Goal: Task Accomplishment & Management: Use online tool/utility

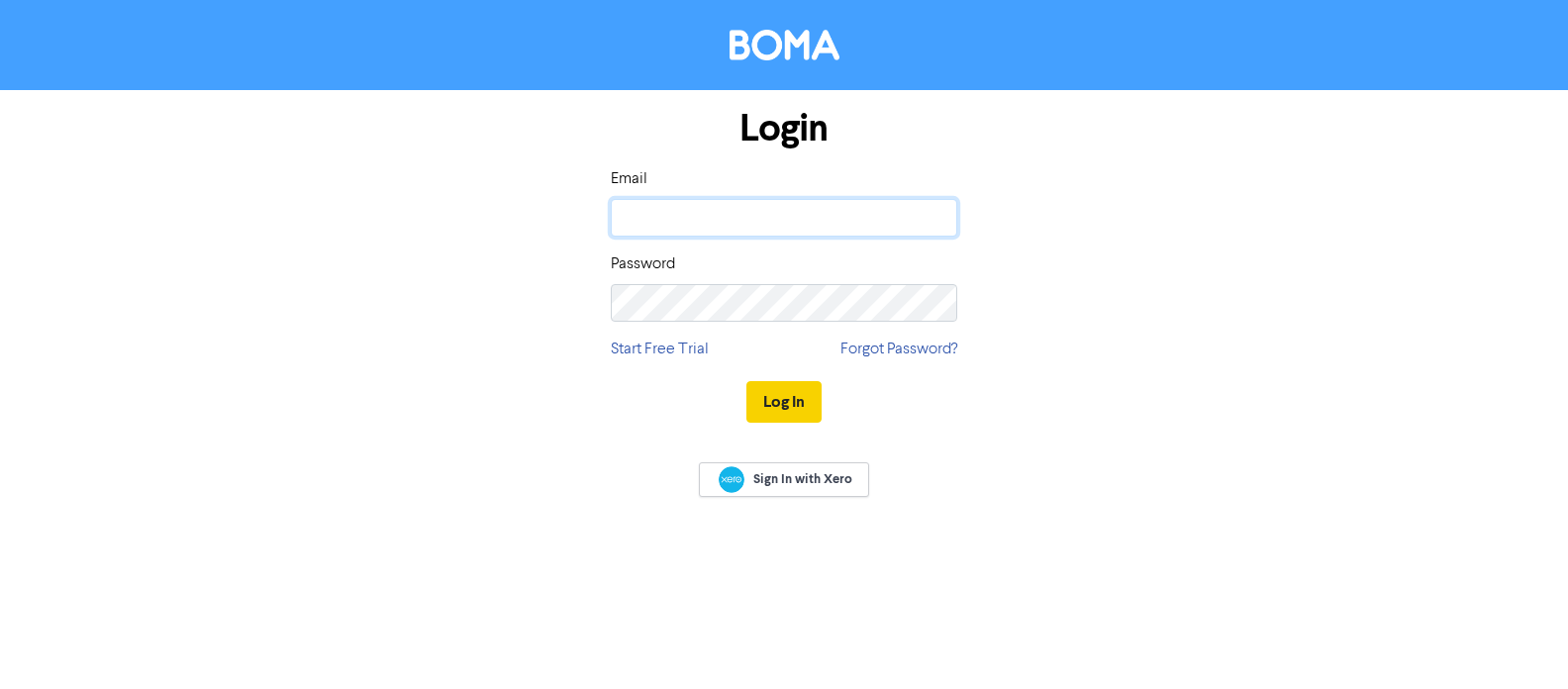
type input "[PERSON_NAME][EMAIL_ADDRESS][DOMAIN_NAME]"
click at [778, 404] on button "Log In" at bounding box center [784, 402] width 75 height 42
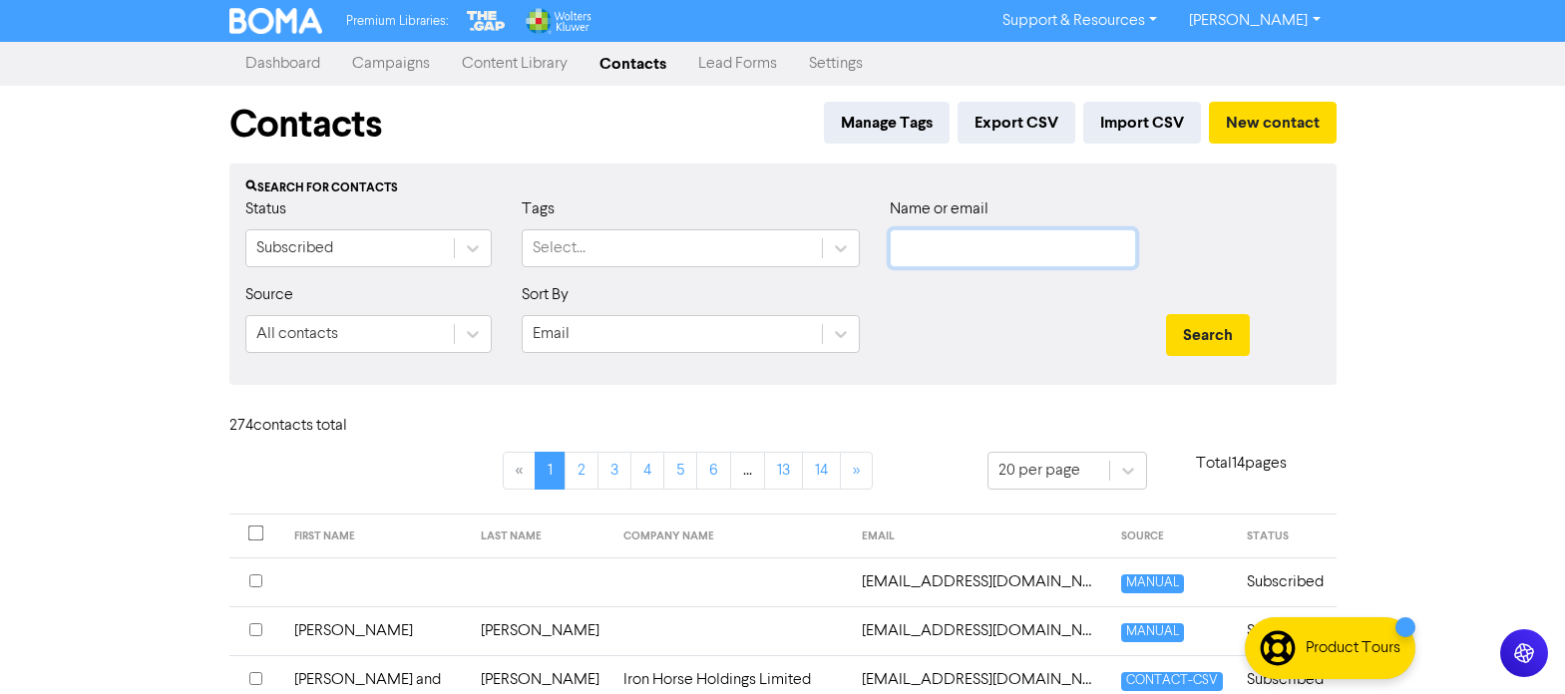
click at [982, 253] on input "text" at bounding box center [1013, 248] width 246 height 38
paste input "[EMAIL_ADDRESS][DOMAIN_NAME]"
click at [1203, 334] on button "Search" at bounding box center [1208, 335] width 84 height 42
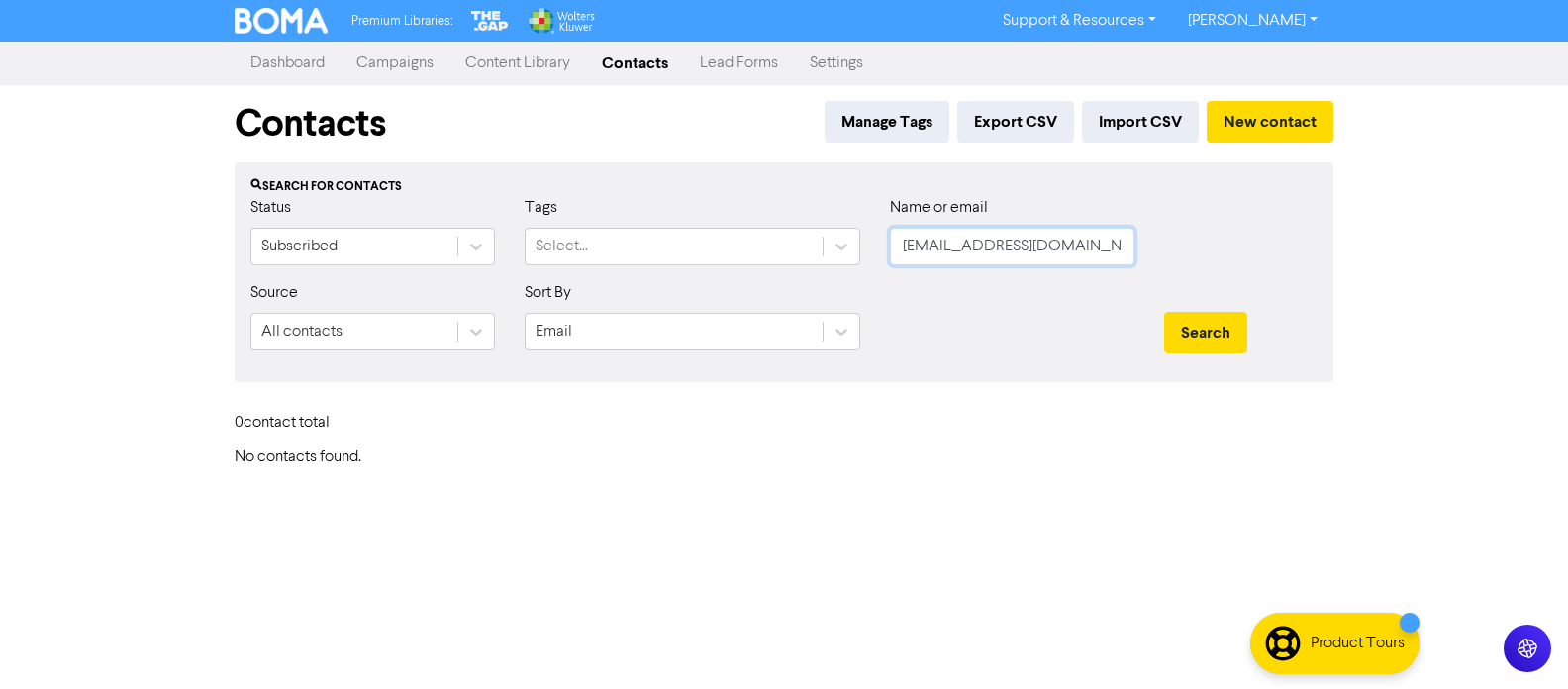
drag, startPoint x: 1104, startPoint y: 245, endPoint x: 898, endPoint y: 247, distance: 206.0
click at [898, 247] on input "[EMAIL_ADDRESS][DOMAIN_NAME]" at bounding box center [1012, 246] width 244 height 38
click at [1164, 312] on button "Search" at bounding box center [1206, 333] width 83 height 42
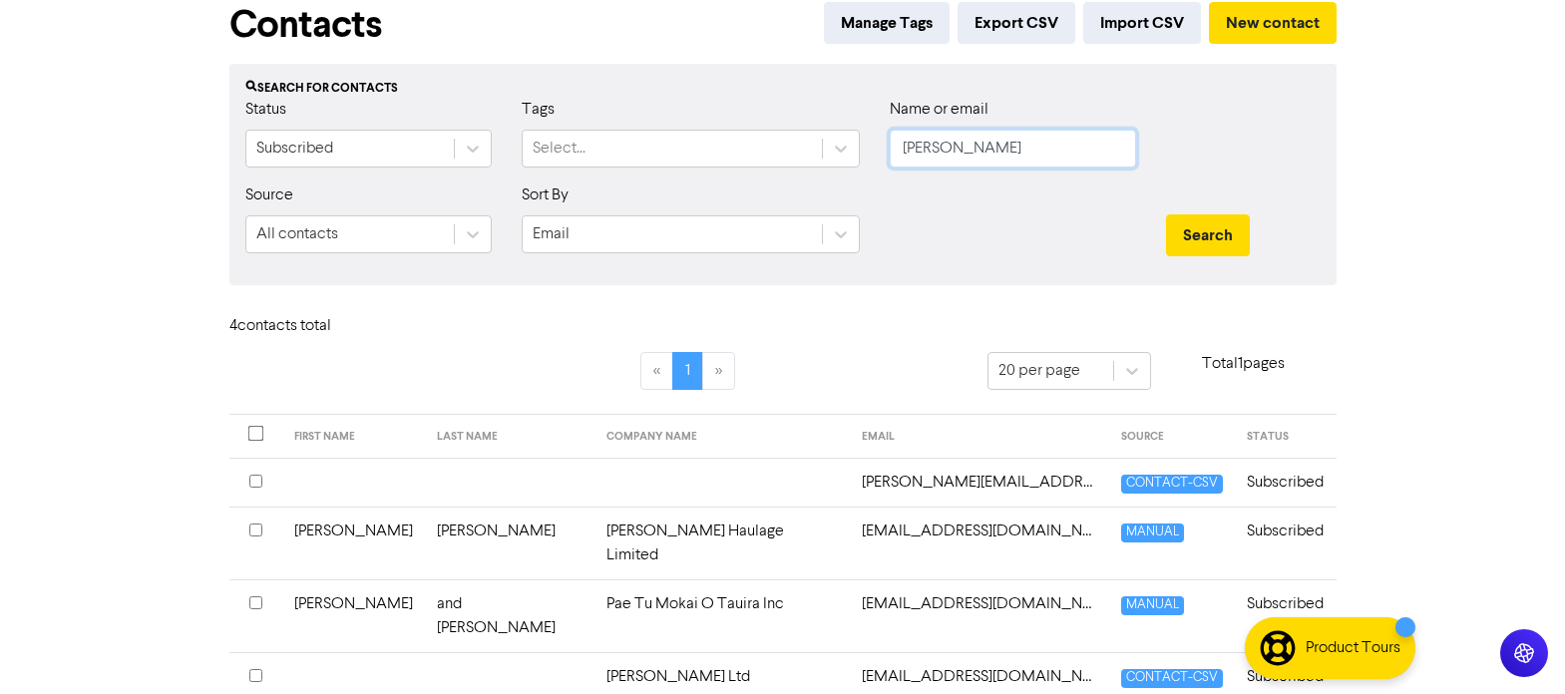
scroll to position [137, 0]
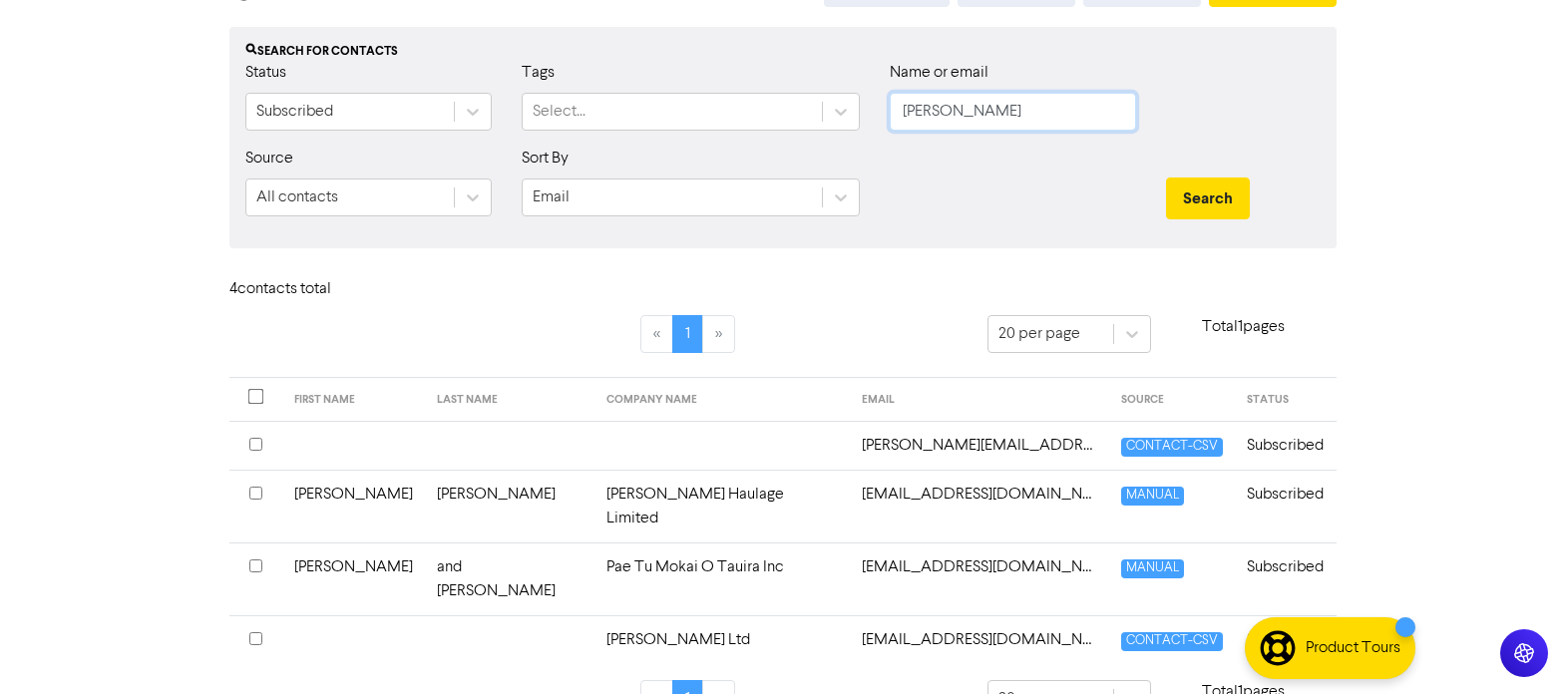
drag, startPoint x: 964, startPoint y: 119, endPoint x: 879, endPoint y: 126, distance: 85.1
click at [879, 126] on div "Name or email [PERSON_NAME]" at bounding box center [1013, 104] width 276 height 86
click at [1166, 178] on button "Search" at bounding box center [1208, 199] width 84 height 42
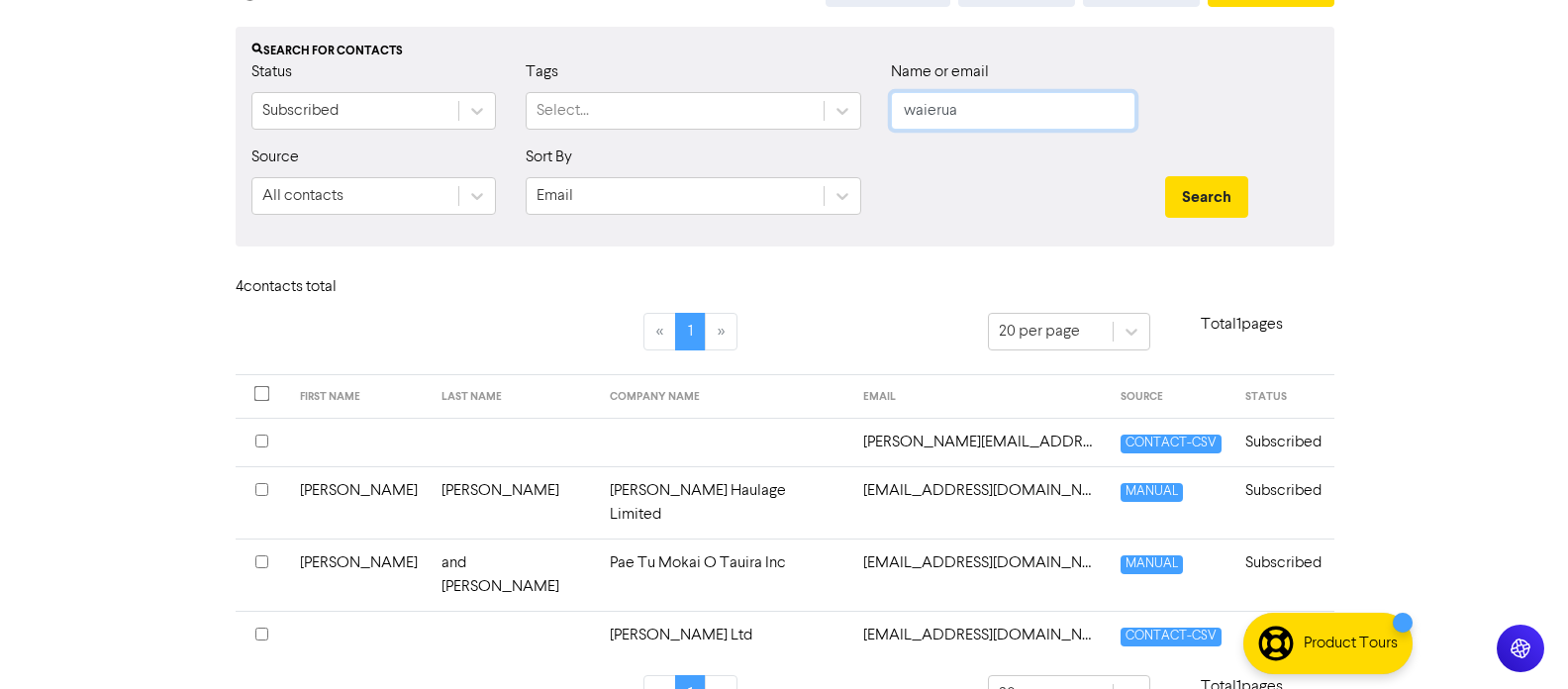
scroll to position [0, 0]
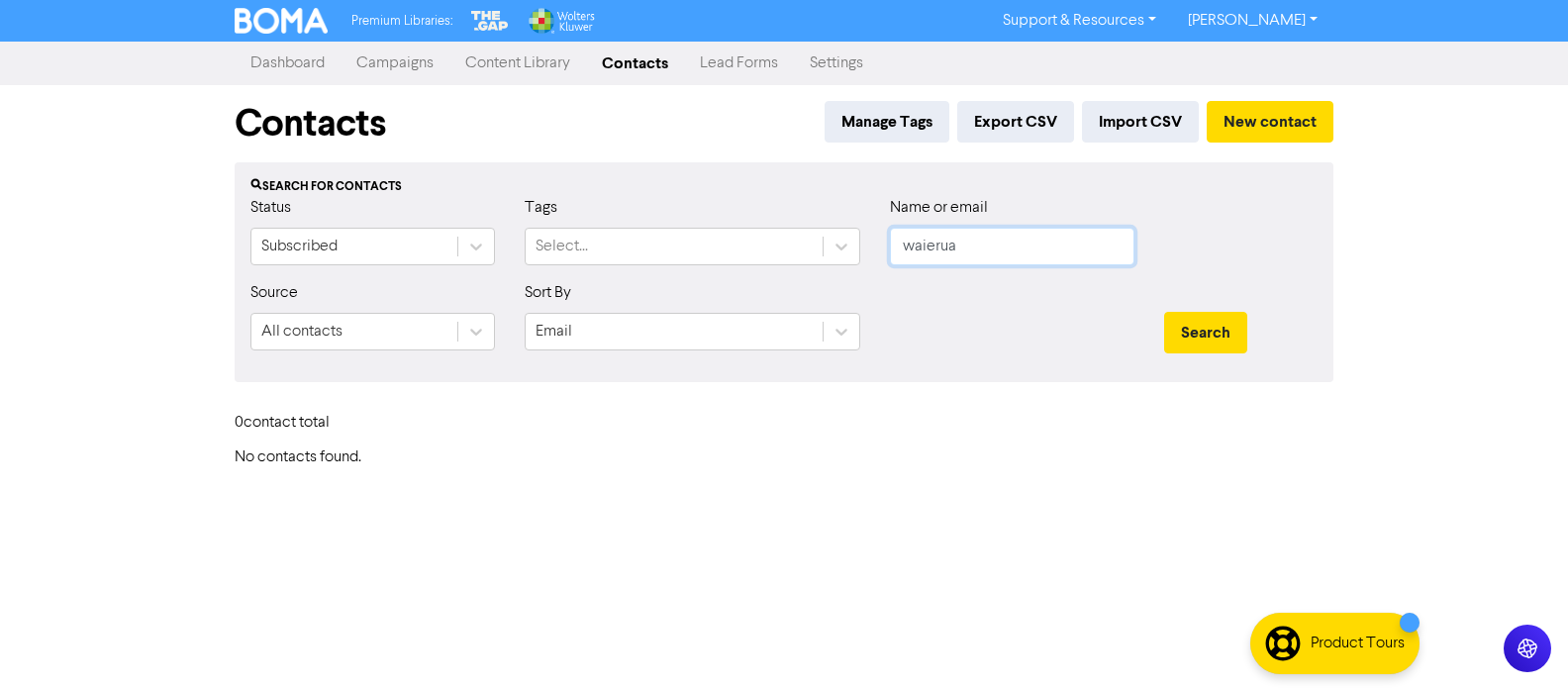
drag, startPoint x: 1006, startPoint y: 258, endPoint x: 996, endPoint y: 254, distance: 10.8
click at [998, 256] on input "waierua" at bounding box center [1012, 246] width 244 height 38
drag, startPoint x: 989, startPoint y: 250, endPoint x: 893, endPoint y: 250, distance: 96.0
click at [893, 250] on input "waierua" at bounding box center [1012, 246] width 244 height 38
type input "[PERSON_NAME]"
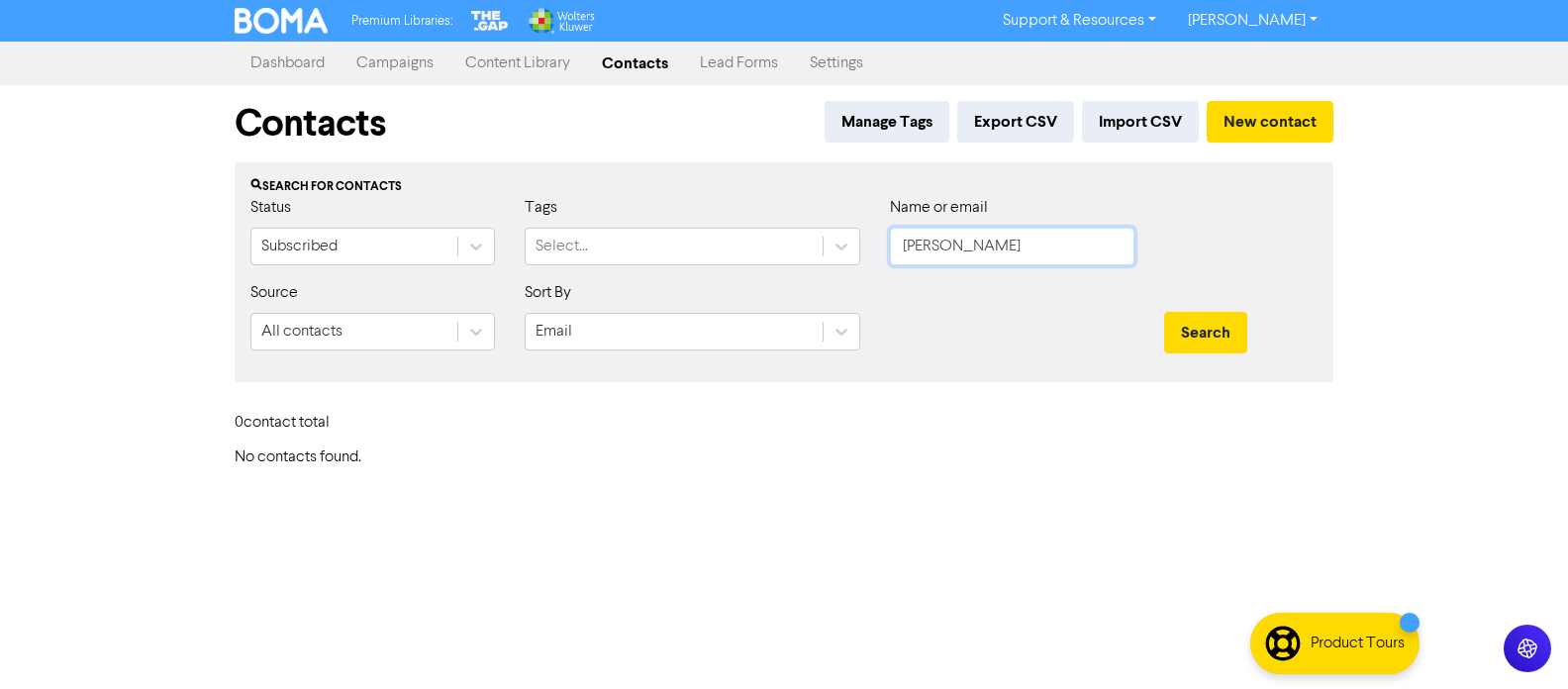
click at [1164, 312] on button "Search" at bounding box center [1206, 333] width 83 height 42
